Goal: Transaction & Acquisition: Purchase product/service

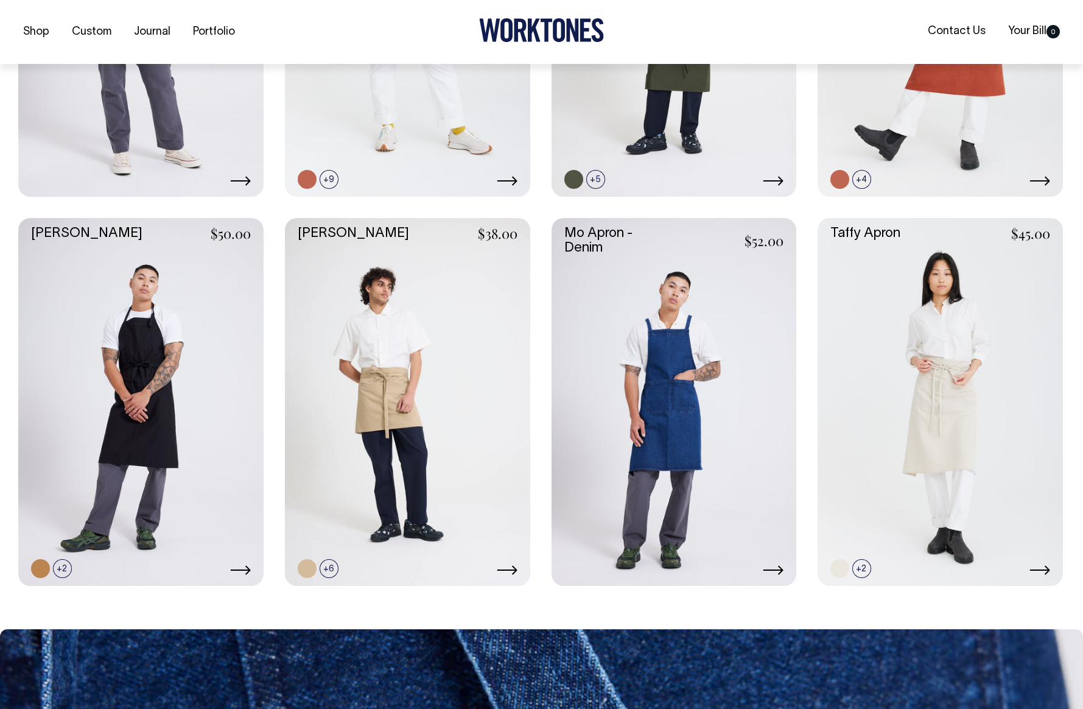
scroll to position [546, 0]
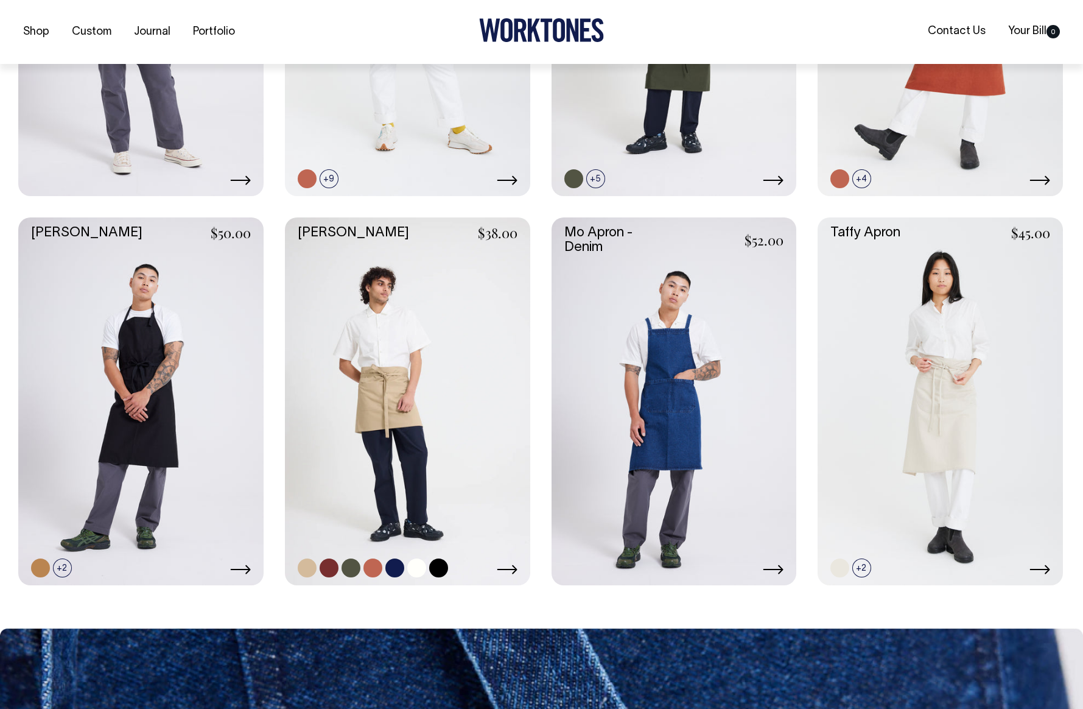
click at [396, 454] on link at bounding box center [407, 401] width 245 height 368
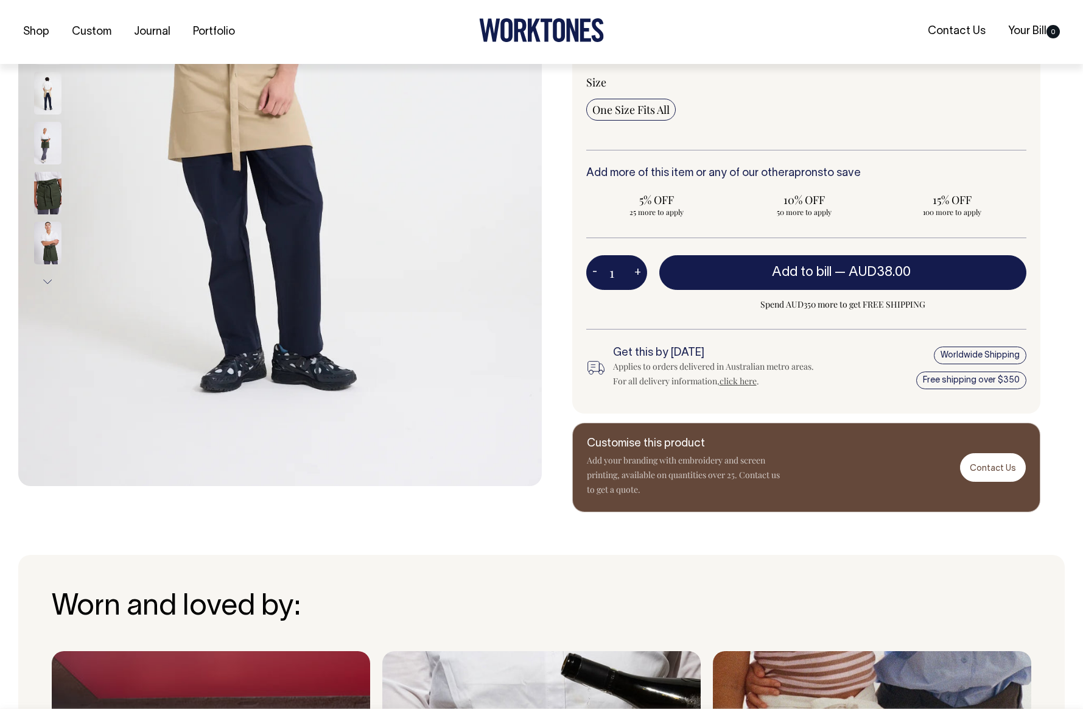
scroll to position [364, 0]
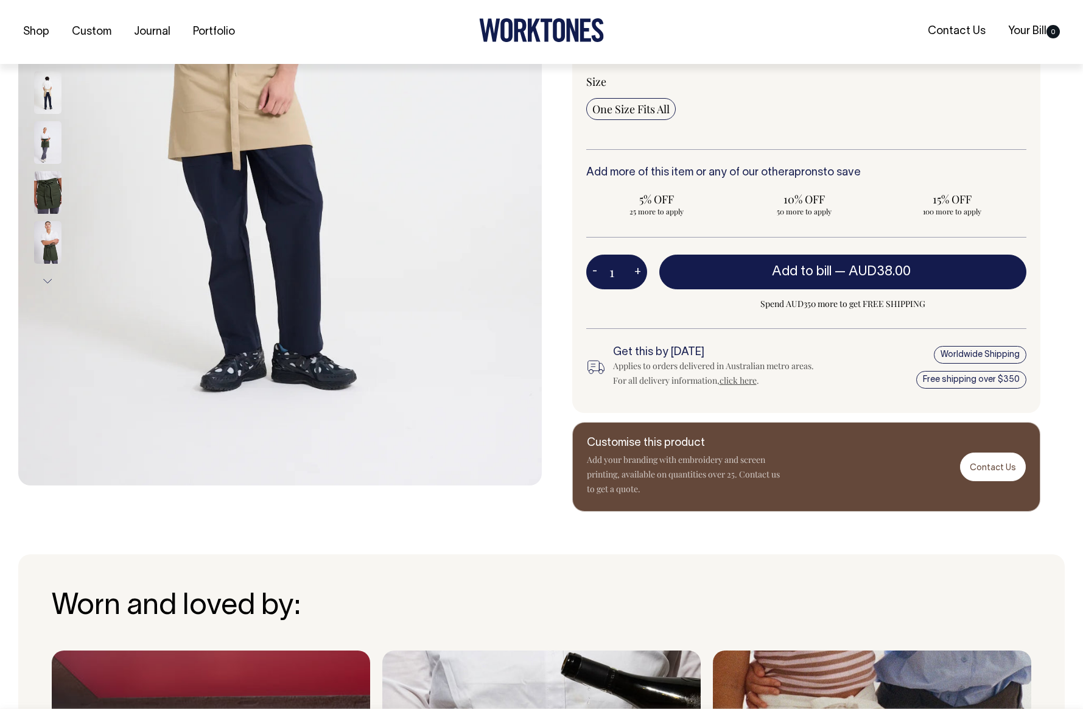
click at [640, 272] on button "+" at bounding box center [637, 272] width 19 height 24
type input "2"
click at [640, 272] on button "+" at bounding box center [637, 272] width 19 height 24
type input "3"
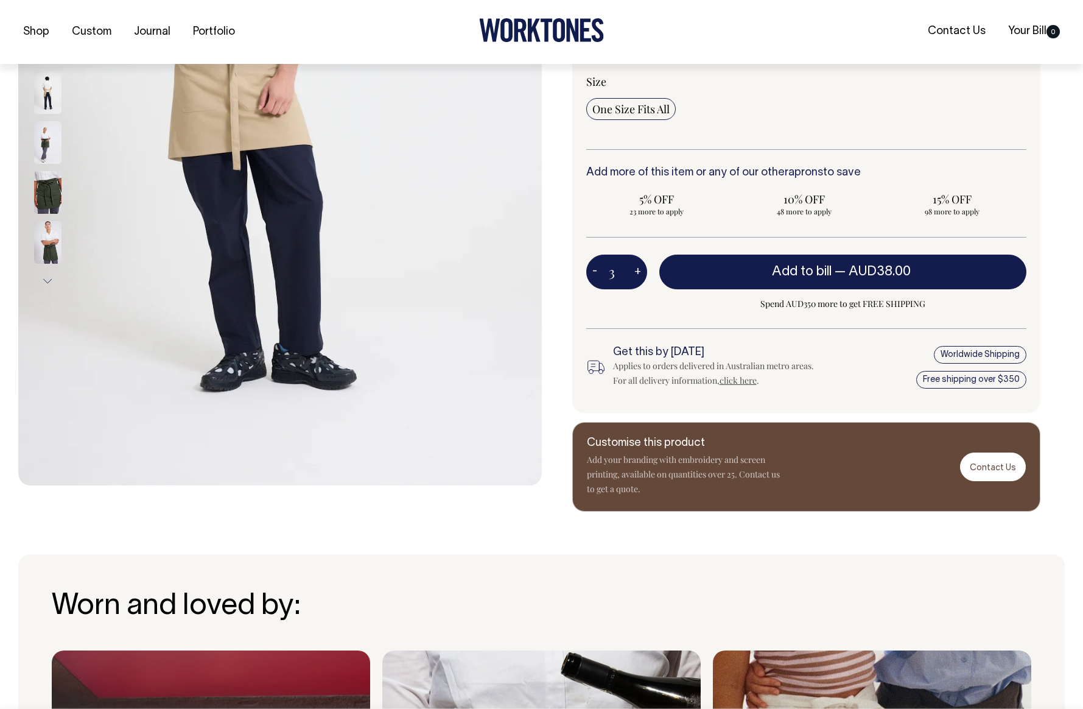
type input "3"
click at [640, 272] on button "+" at bounding box center [637, 272] width 19 height 24
type input "4"
click at [640, 272] on button "+" at bounding box center [637, 272] width 19 height 24
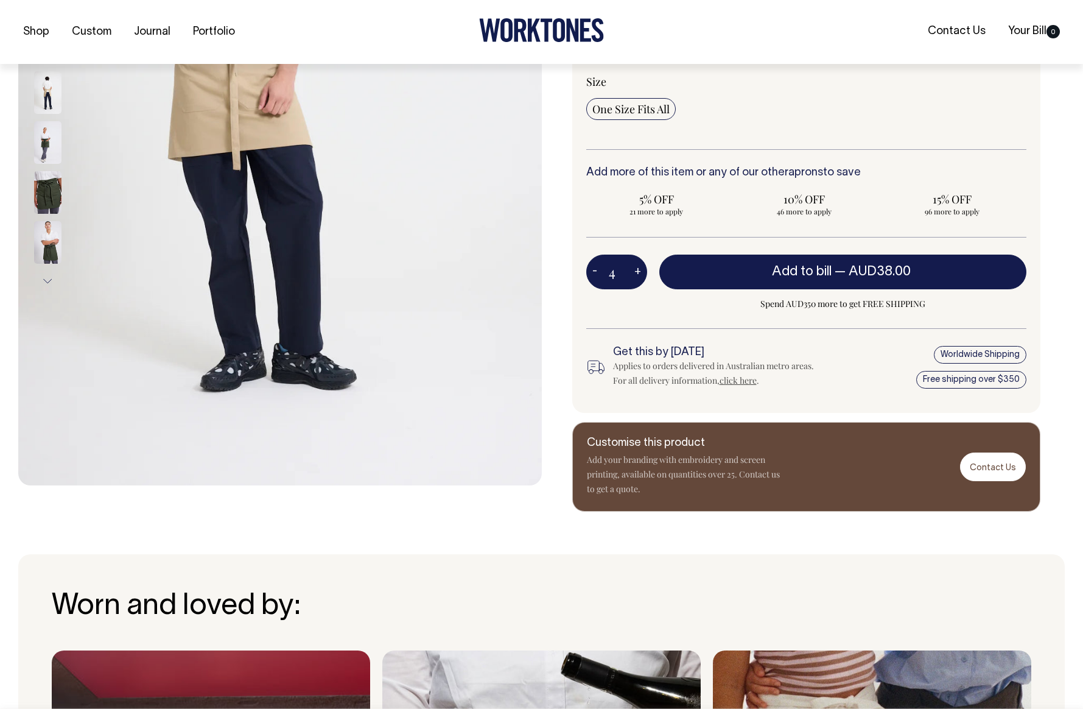
type input "5"
click at [640, 272] on button "+" at bounding box center [637, 272] width 19 height 24
type input "6"
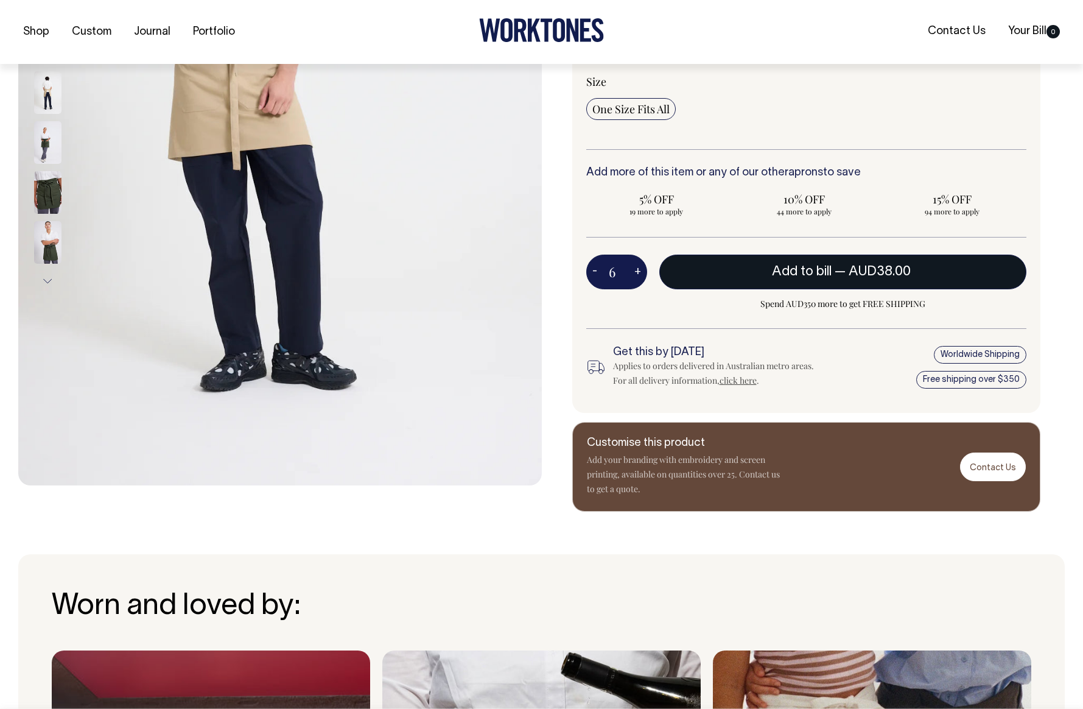
click at [866, 274] on span "AUD38.00" at bounding box center [880, 271] width 62 height 12
type input "1"
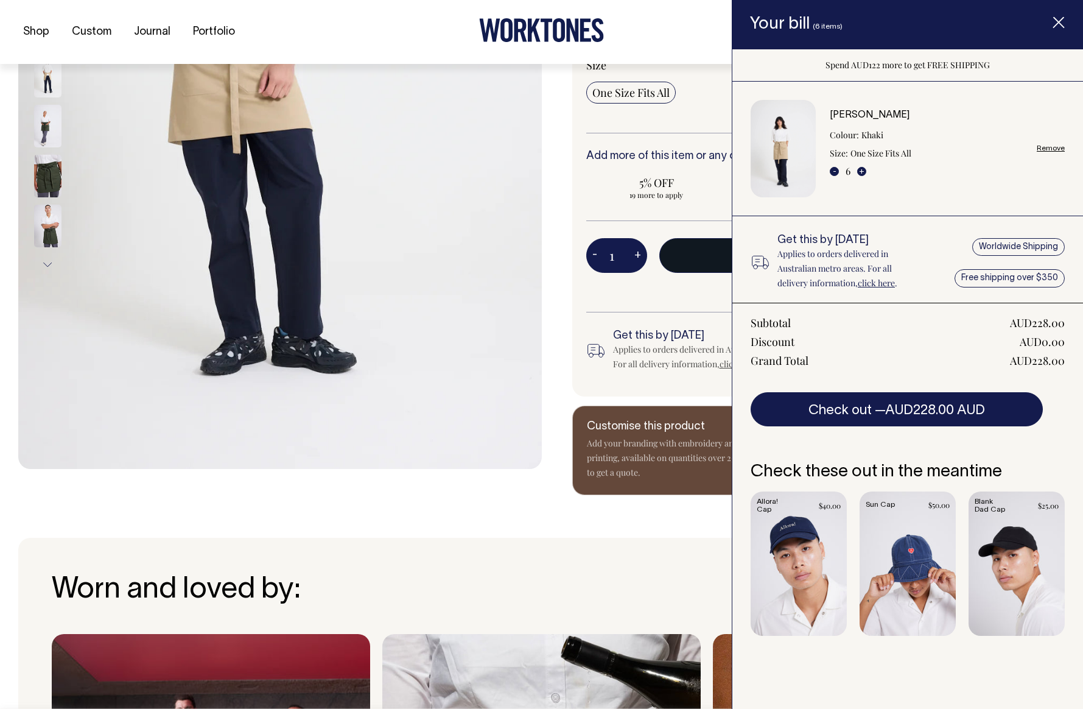
scroll to position [382, 0]
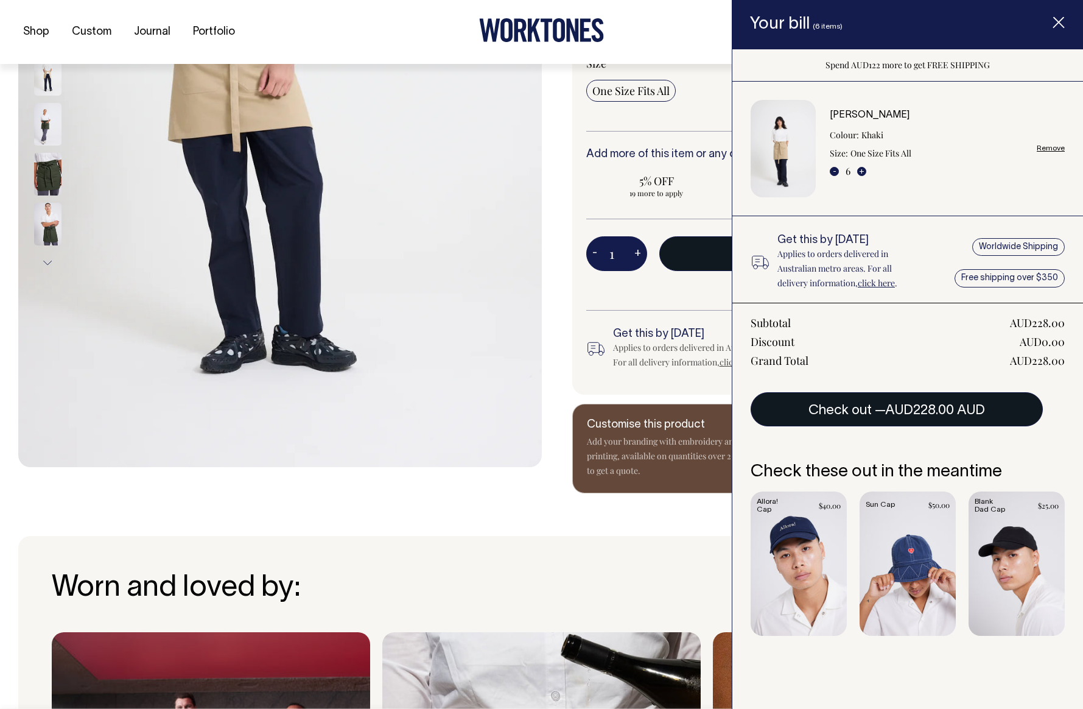
click at [915, 408] on span "AUD228.00 AUD" at bounding box center [935, 410] width 100 height 12
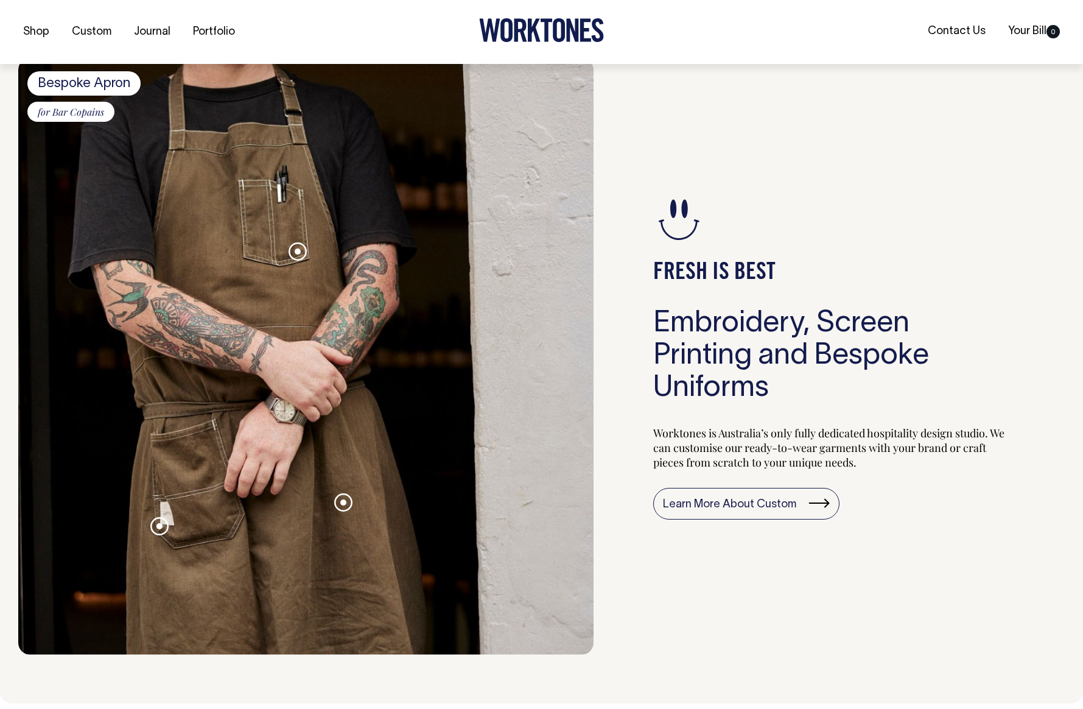
scroll to position [1118, 0]
click at [753, 500] on link "Learn More About Custom" at bounding box center [746, 503] width 186 height 32
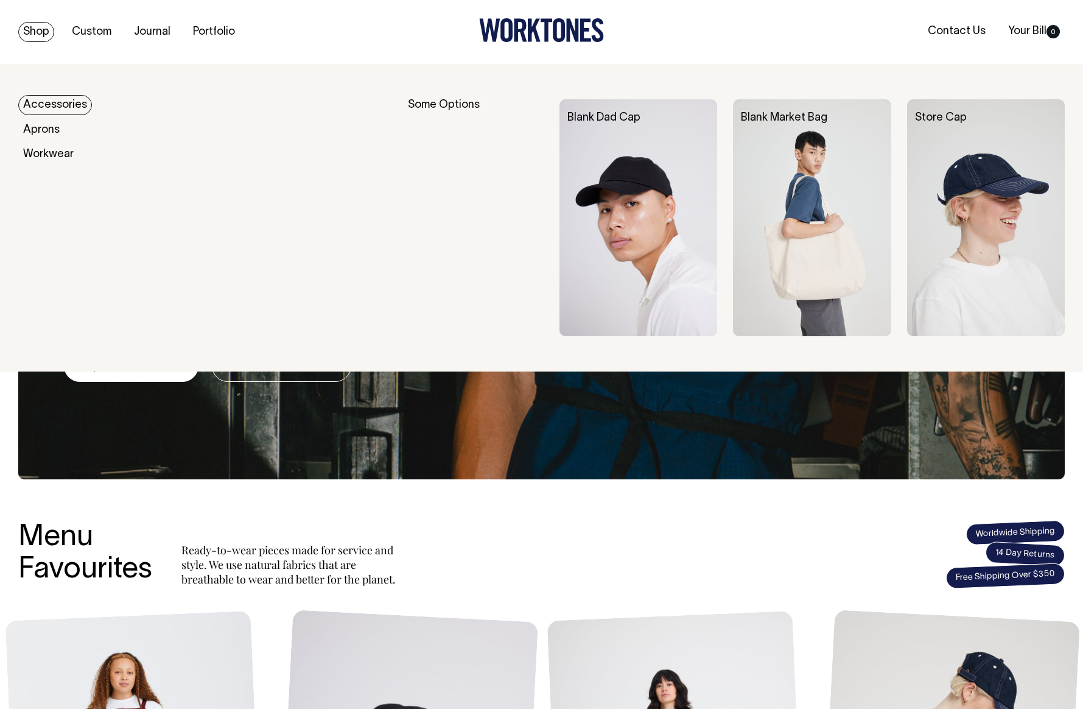
scroll to position [0, 0]
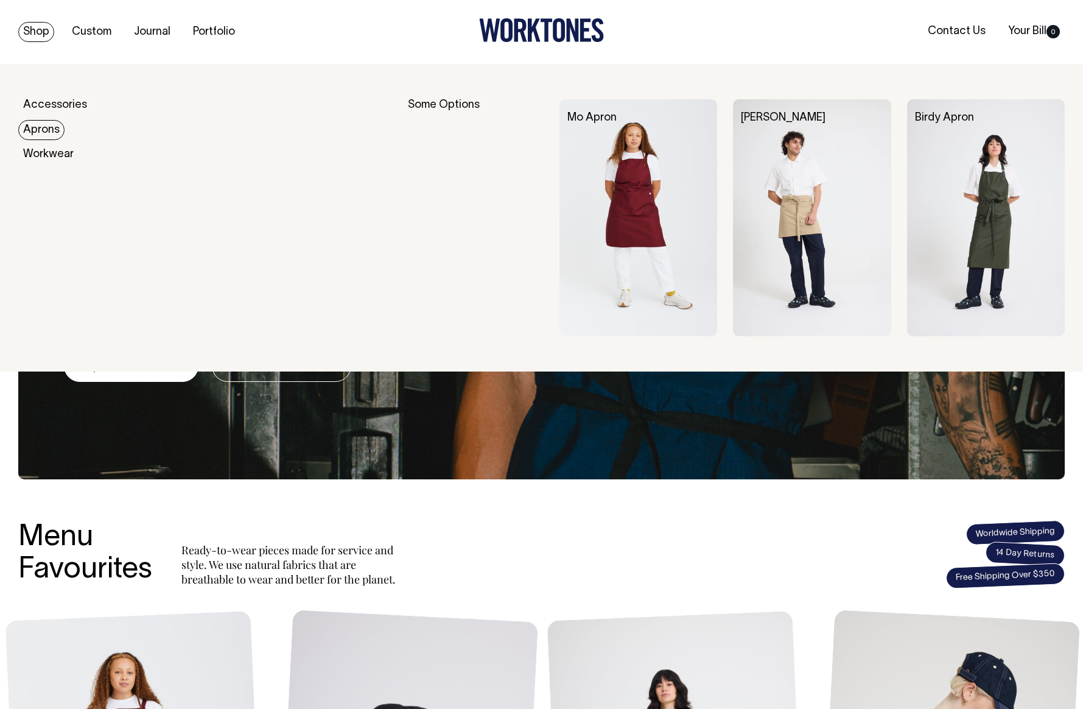
click at [51, 130] on link "Aprons" at bounding box center [41, 130] width 46 height 20
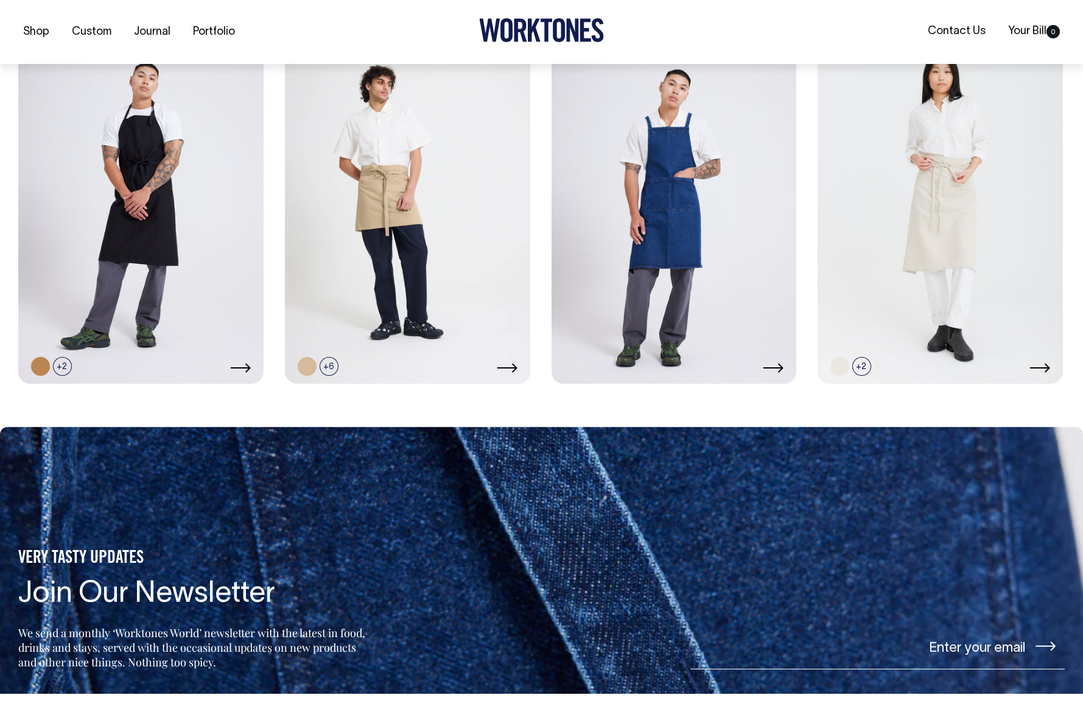
scroll to position [748, 0]
